Goal: Find contact information: Find contact information

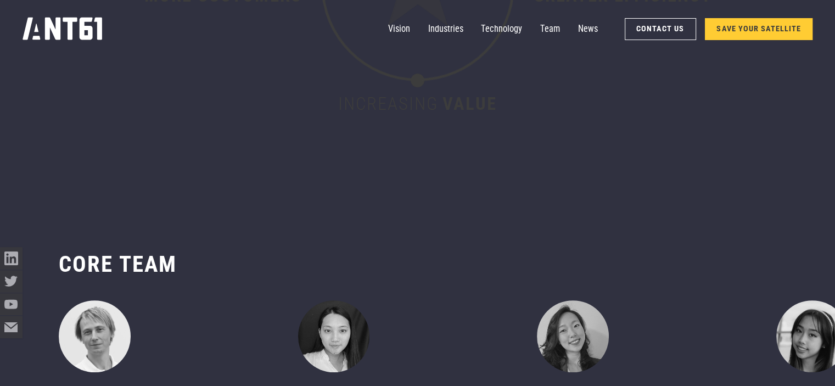
scroll to position [4423, 0]
click at [448, 30] on link "Industries" at bounding box center [445, 29] width 35 height 23
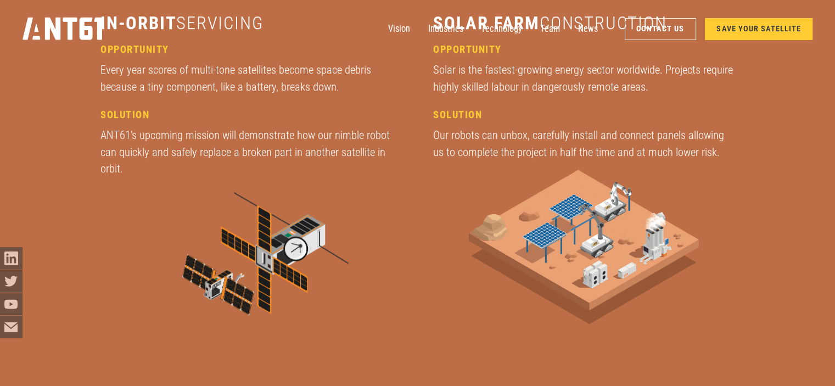
scroll to position [1552, 0]
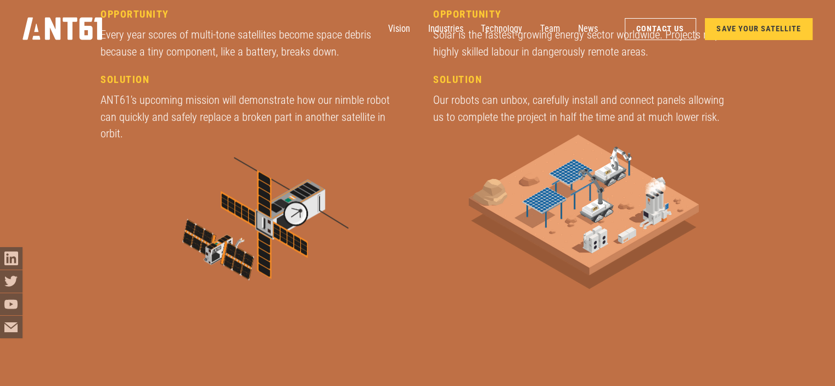
click at [272, 210] on img at bounding box center [251, 228] width 228 height 154
click at [271, 210] on img at bounding box center [251, 228] width 228 height 154
click at [301, 212] on img at bounding box center [251, 228] width 228 height 154
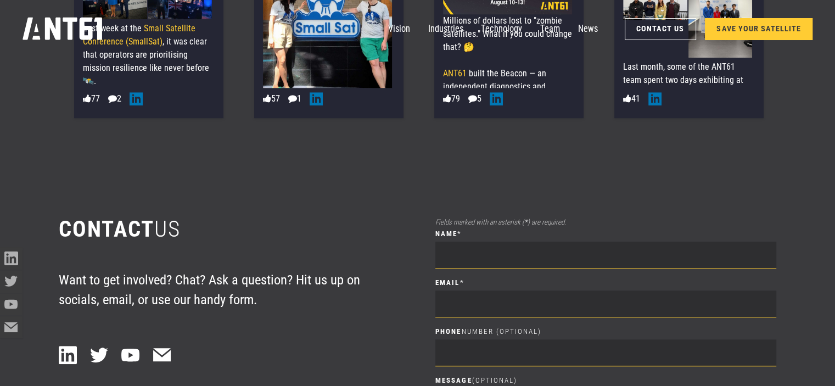
scroll to position [5466, 0]
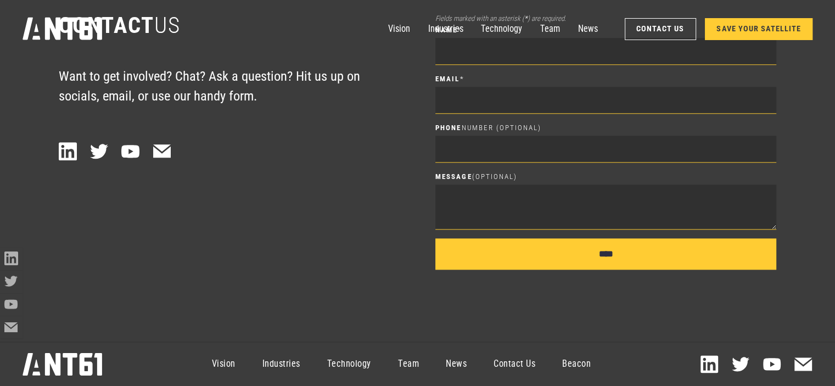
click at [512, 365] on link "Contact Us" at bounding box center [514, 364] width 69 height 41
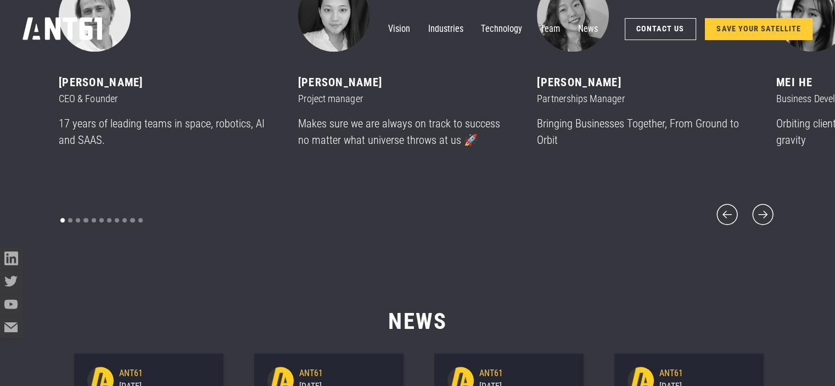
scroll to position [4631, 0]
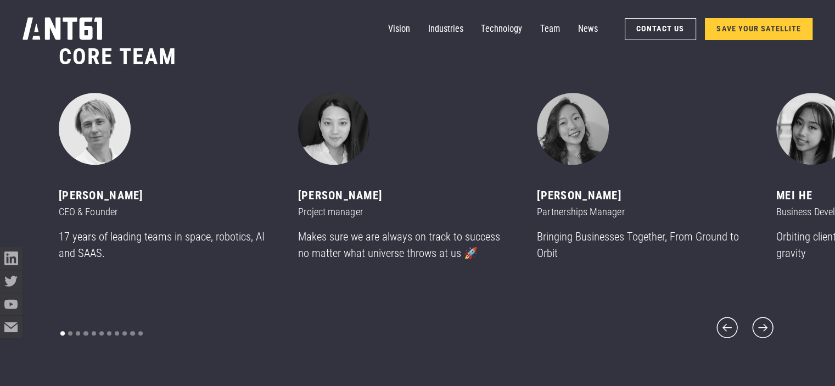
drag, startPoint x: 49, startPoint y: 205, endPoint x: 191, endPoint y: 205, distance: 142.2
click at [191, 205] on div "CORE team ‍ [PERSON_NAME] CEO & Founder 17 years of leading teams in space, rob…" at bounding box center [417, 192] width 835 height 388
copy div "[PERSON_NAME]"
click at [762, 320] on icon "next slide" at bounding box center [762, 327] width 27 height 27
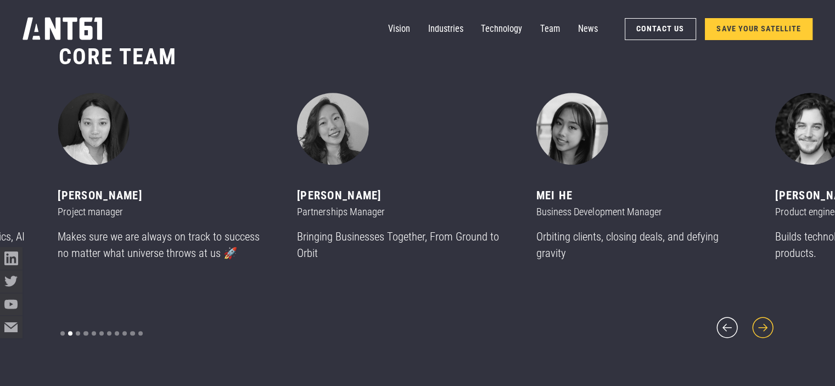
click at [763, 320] on icon "next slide" at bounding box center [762, 327] width 27 height 27
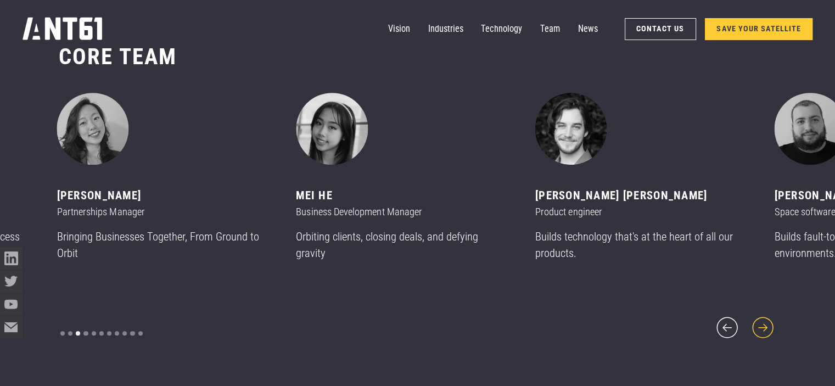
click at [763, 320] on icon "next slide" at bounding box center [762, 327] width 27 height 27
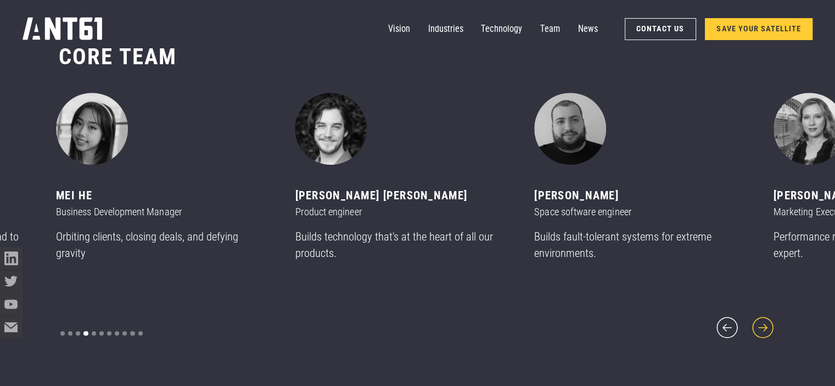
click at [763, 319] on icon "next slide" at bounding box center [762, 327] width 27 height 27
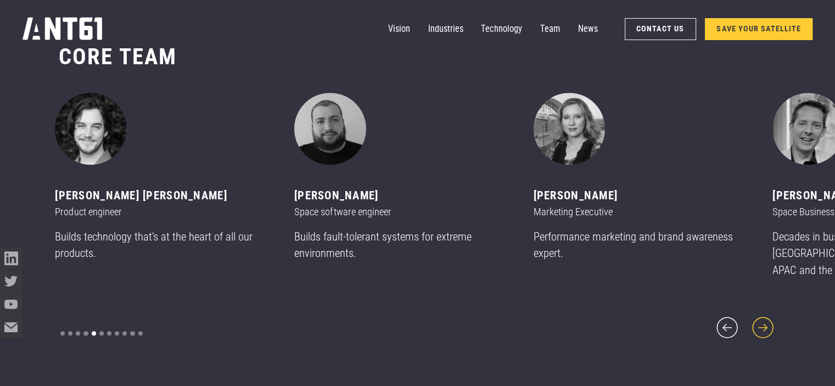
click at [764, 319] on icon "next slide" at bounding box center [762, 327] width 27 height 27
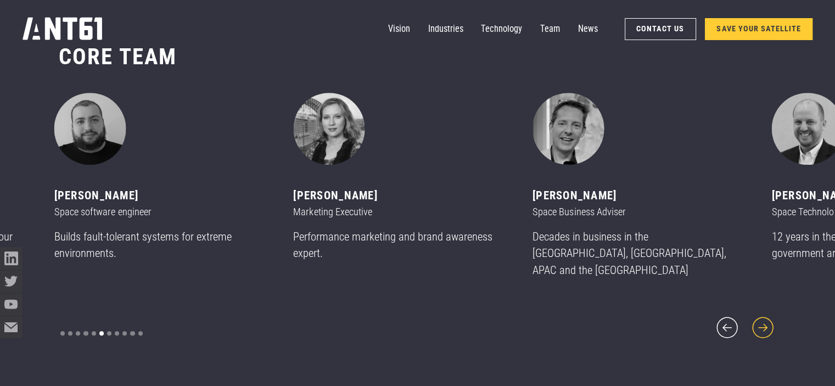
click at [764, 319] on icon "next slide" at bounding box center [762, 327] width 27 height 27
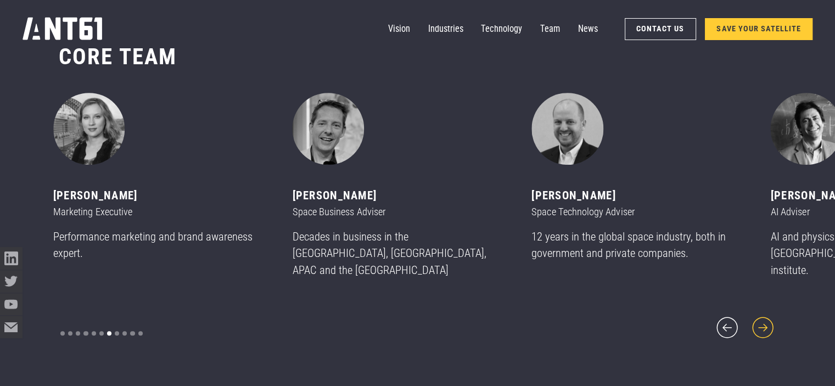
click at [764, 319] on icon "next slide" at bounding box center [762, 327] width 27 height 27
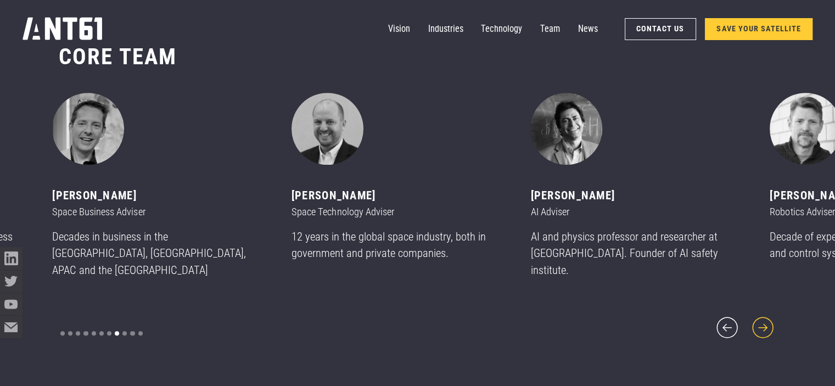
click at [764, 318] on icon "next slide" at bounding box center [762, 327] width 27 height 27
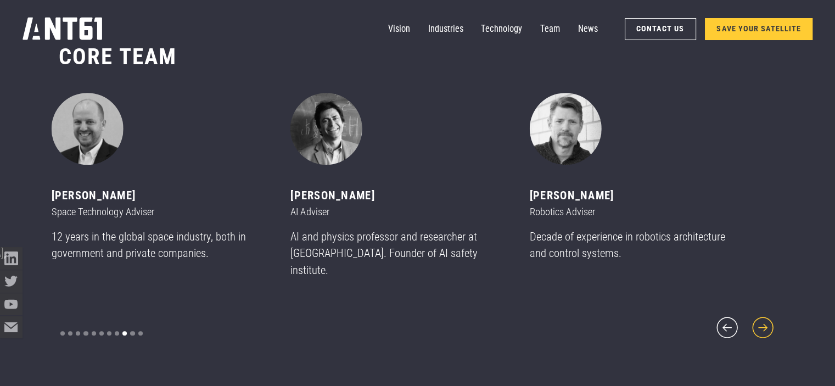
click at [764, 318] on icon "next slide" at bounding box center [762, 327] width 27 height 27
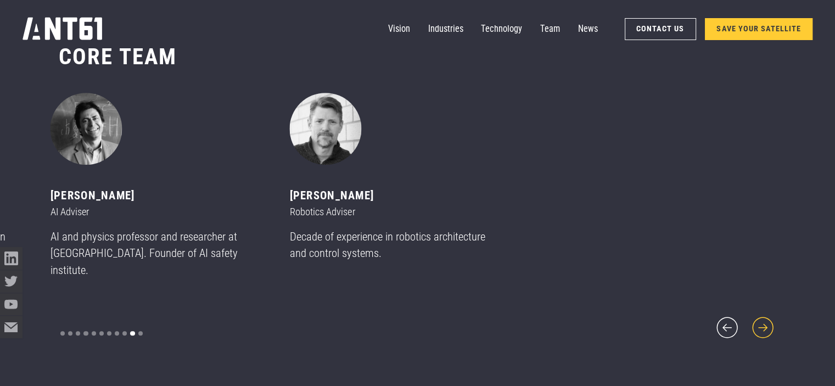
click at [764, 318] on icon "next slide" at bounding box center [762, 327] width 27 height 27
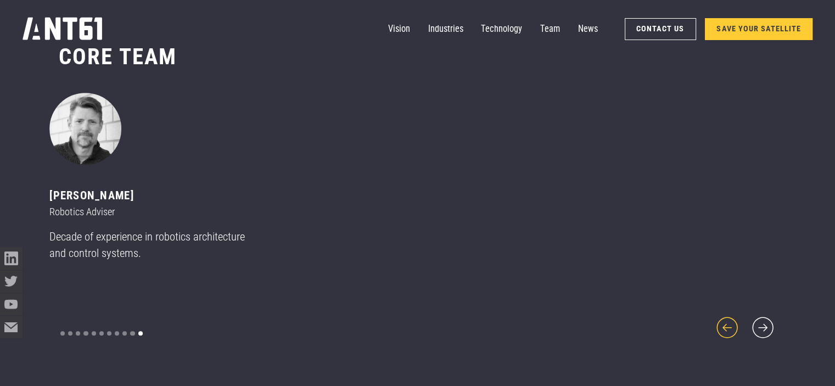
click at [728, 322] on icon "previous slide" at bounding box center [727, 327] width 27 height 27
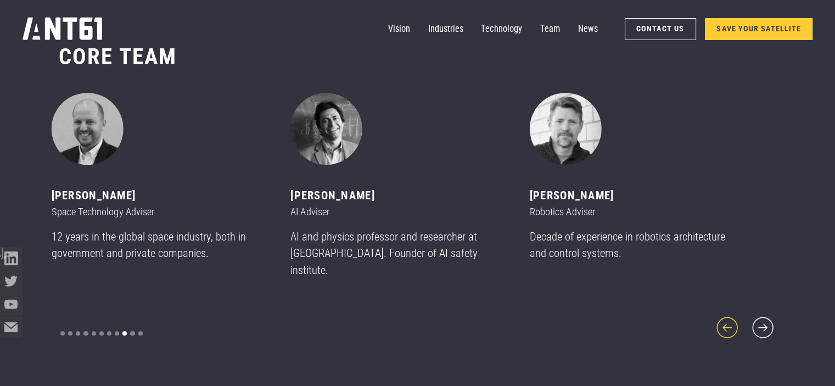
click at [728, 322] on icon "previous slide" at bounding box center [727, 327] width 27 height 27
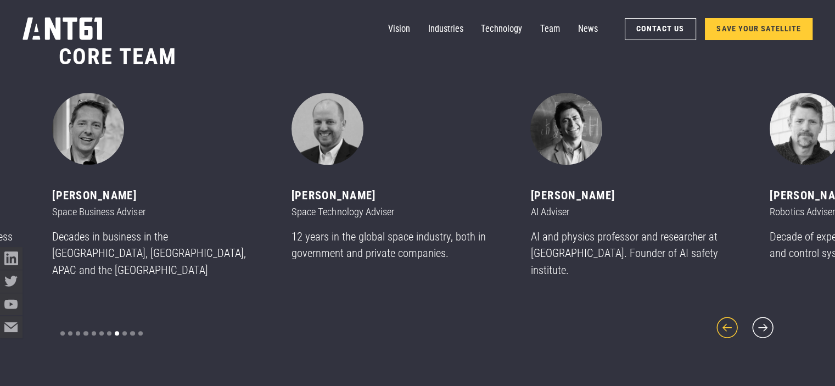
click at [728, 322] on icon "previous slide" at bounding box center [727, 327] width 27 height 27
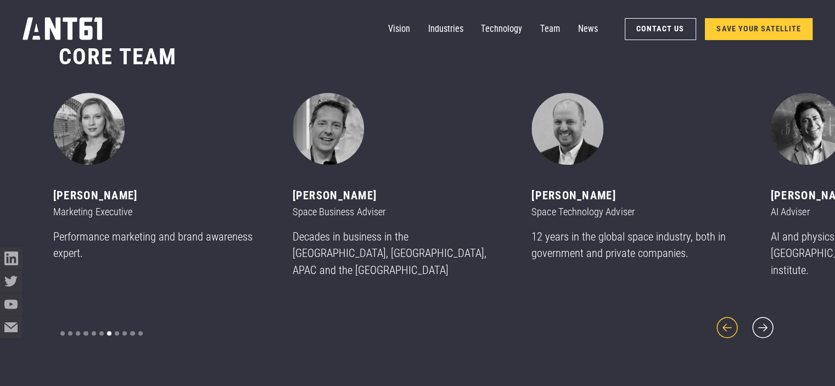
click at [727, 321] on icon "previous slide" at bounding box center [727, 327] width 27 height 27
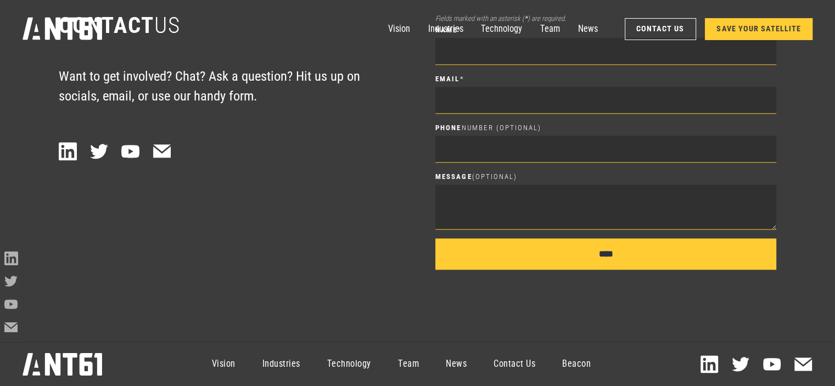
scroll to position [5466, 0]
click at [509, 362] on link "Contact Us" at bounding box center [514, 364] width 69 height 41
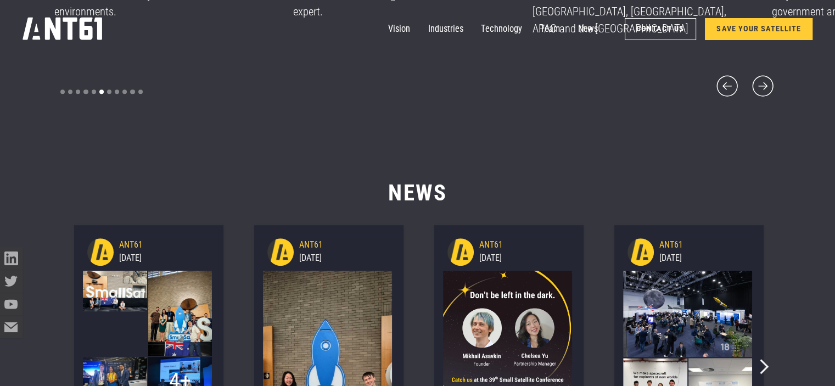
scroll to position [4631, 0]
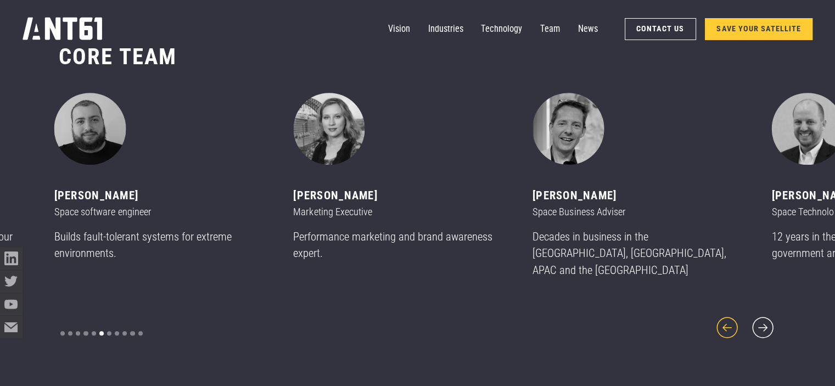
click at [729, 321] on icon "previous slide" at bounding box center [727, 327] width 27 height 27
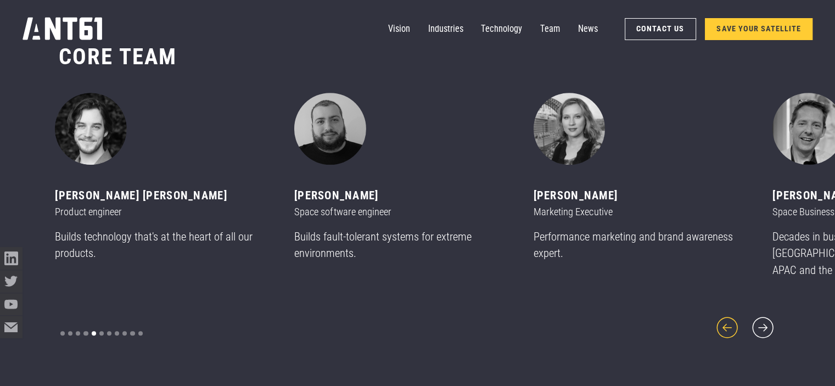
click at [729, 321] on icon "previous slide" at bounding box center [727, 327] width 27 height 27
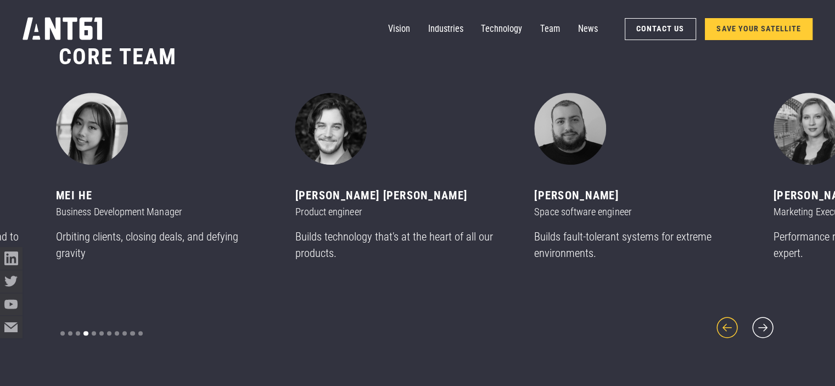
click at [729, 321] on icon "previous slide" at bounding box center [727, 327] width 27 height 27
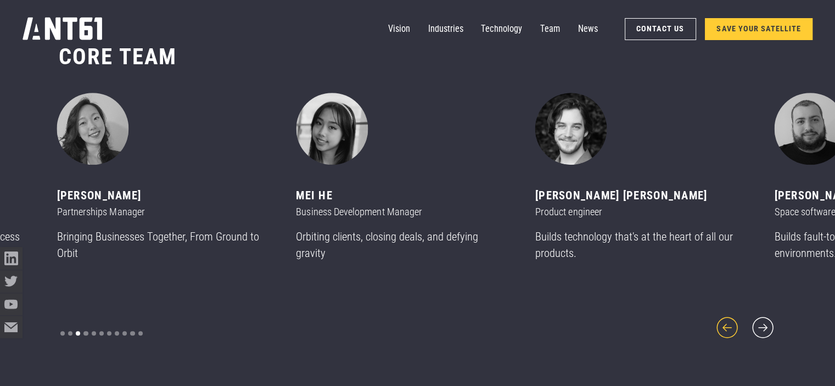
click at [729, 321] on icon "previous slide" at bounding box center [727, 327] width 27 height 27
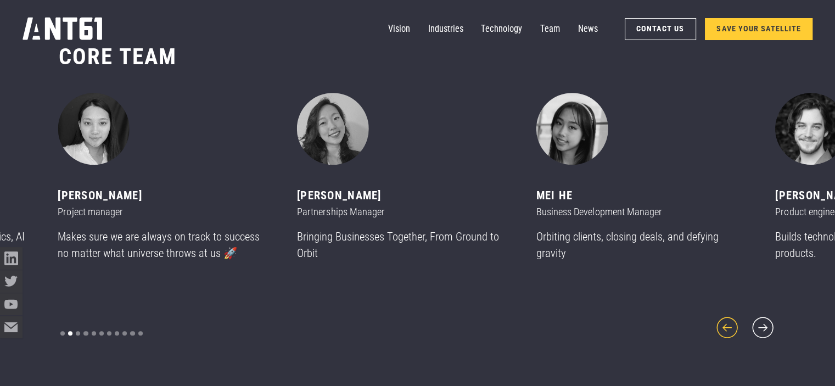
click at [729, 321] on icon "previous slide" at bounding box center [727, 327] width 27 height 27
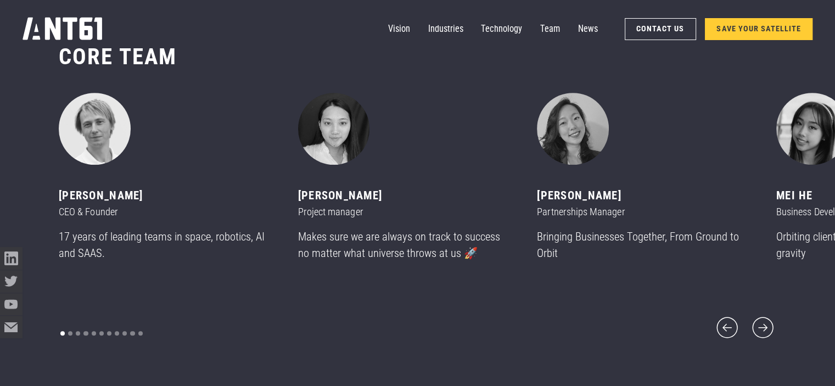
click at [402, 204] on div "[PERSON_NAME]" at bounding box center [404, 195] width 212 height 17
drag, startPoint x: 374, startPoint y: 205, endPoint x: 300, endPoint y: 204, distance: 73.6
click at [300, 204] on div "[PERSON_NAME]" at bounding box center [404, 195] width 212 height 17
click at [468, 236] on div "[PERSON_NAME] Project manager Makes sure we are always on track to success no m…" at bounding box center [404, 181] width 212 height 177
drag, startPoint x: 389, startPoint y: 229, endPoint x: 298, endPoint y: 204, distance: 94.0
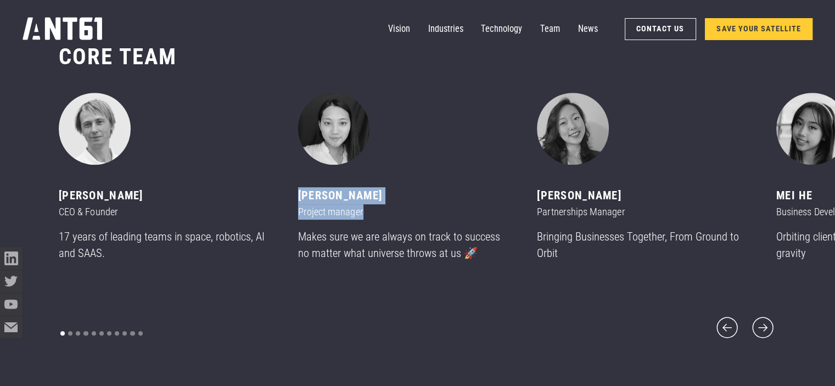
click at [298, 204] on div "[PERSON_NAME] Project manager Makes sure we are always on track to success no m…" at bounding box center [404, 181] width 212 height 177
copy div "[PERSON_NAME] Project manager"
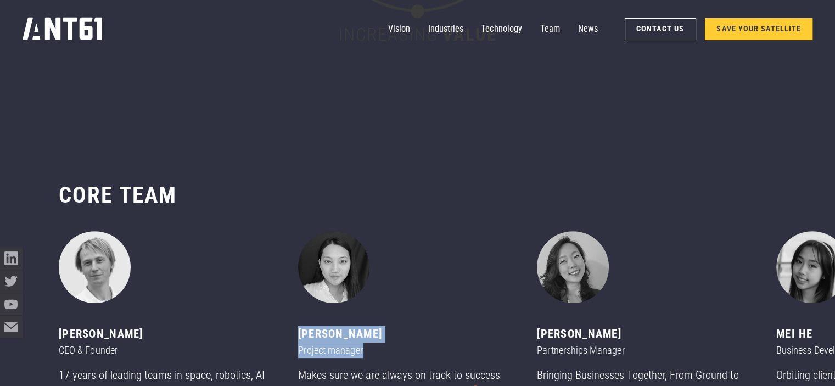
scroll to position [4357, 0]
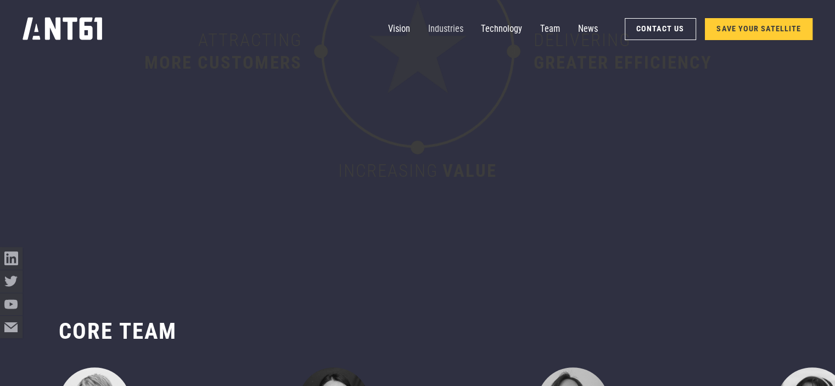
click at [463, 40] on link "Industries" at bounding box center [445, 29] width 35 height 23
click at [451, 29] on link "Industries" at bounding box center [445, 29] width 35 height 23
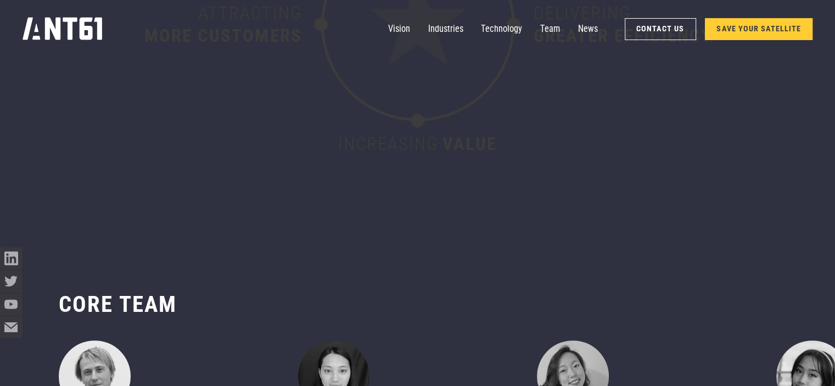
scroll to position [4713, 0]
